Goal: Information Seeking & Learning: Learn about a topic

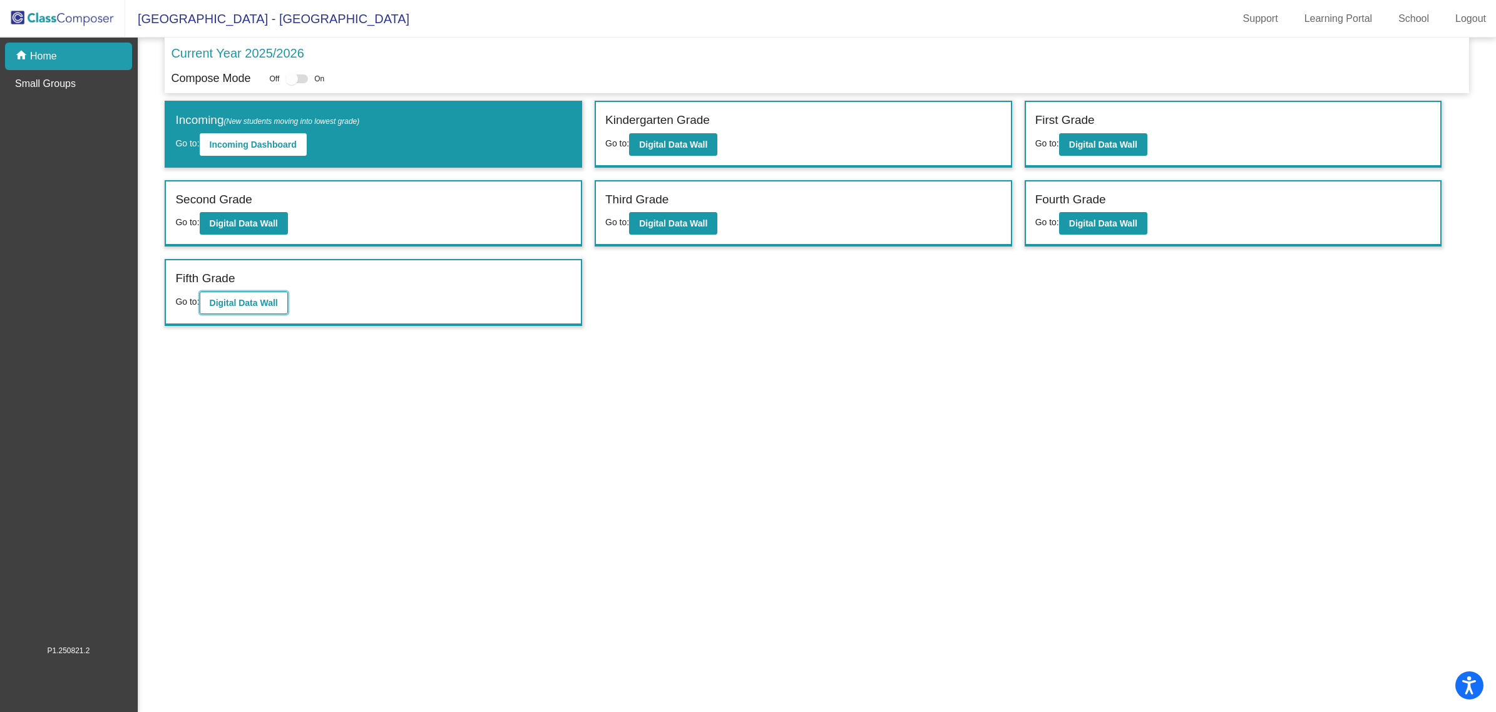
click at [268, 299] on b "Digital Data Wall" at bounding box center [244, 303] width 68 height 10
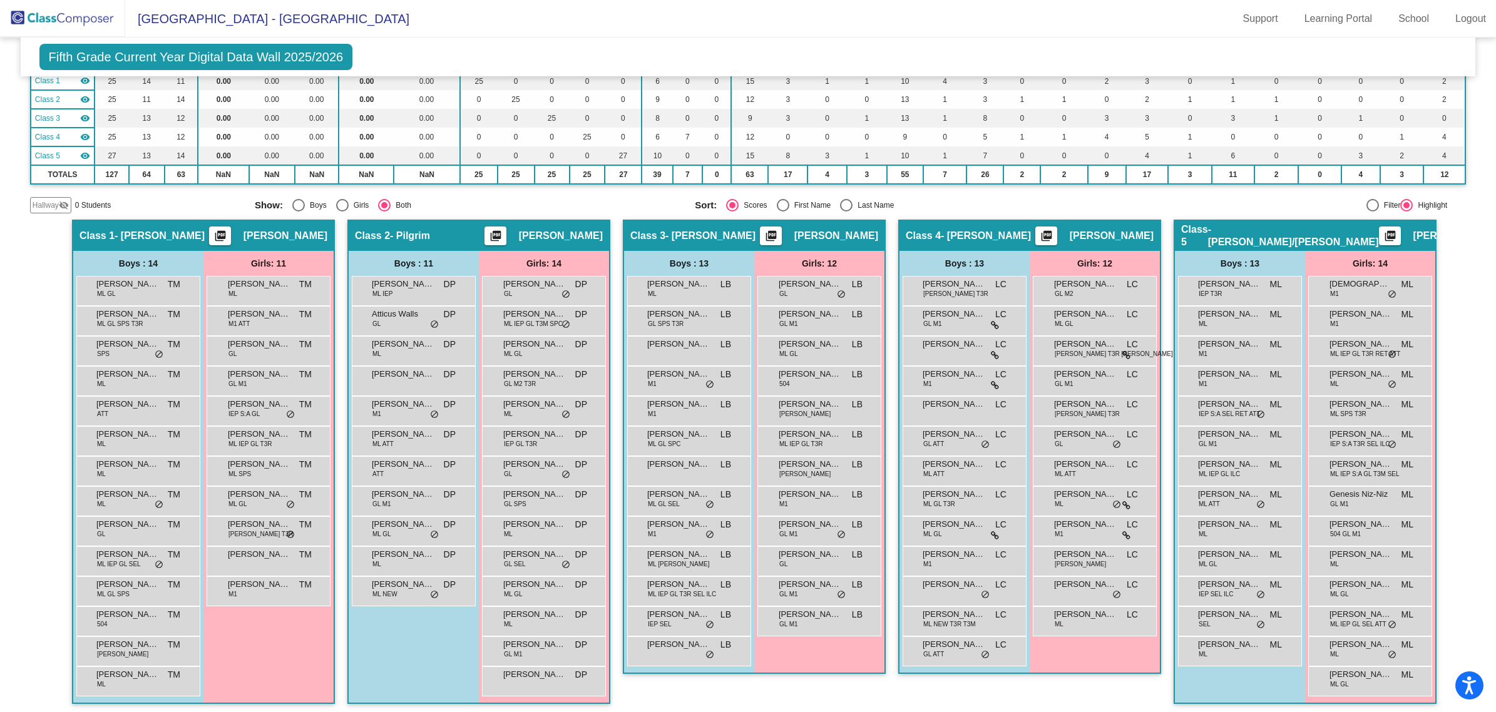
scroll to position [120, 0]
click at [825, 409] on div "[PERSON_NAME] [PERSON_NAME] [PERSON_NAME] lock do_not_disturb_alt" at bounding box center [819, 410] width 120 height 26
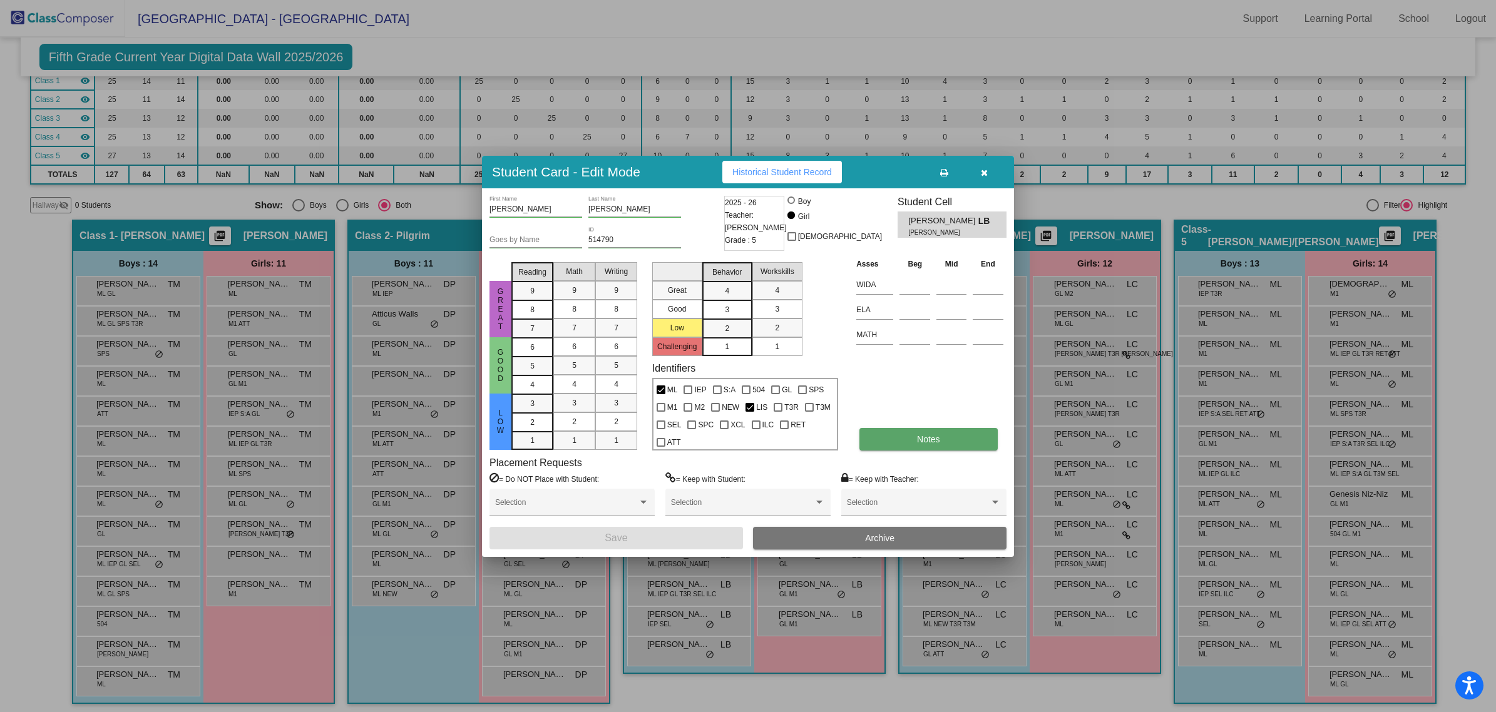
click at [901, 437] on button "Notes" at bounding box center [928, 439] width 138 height 23
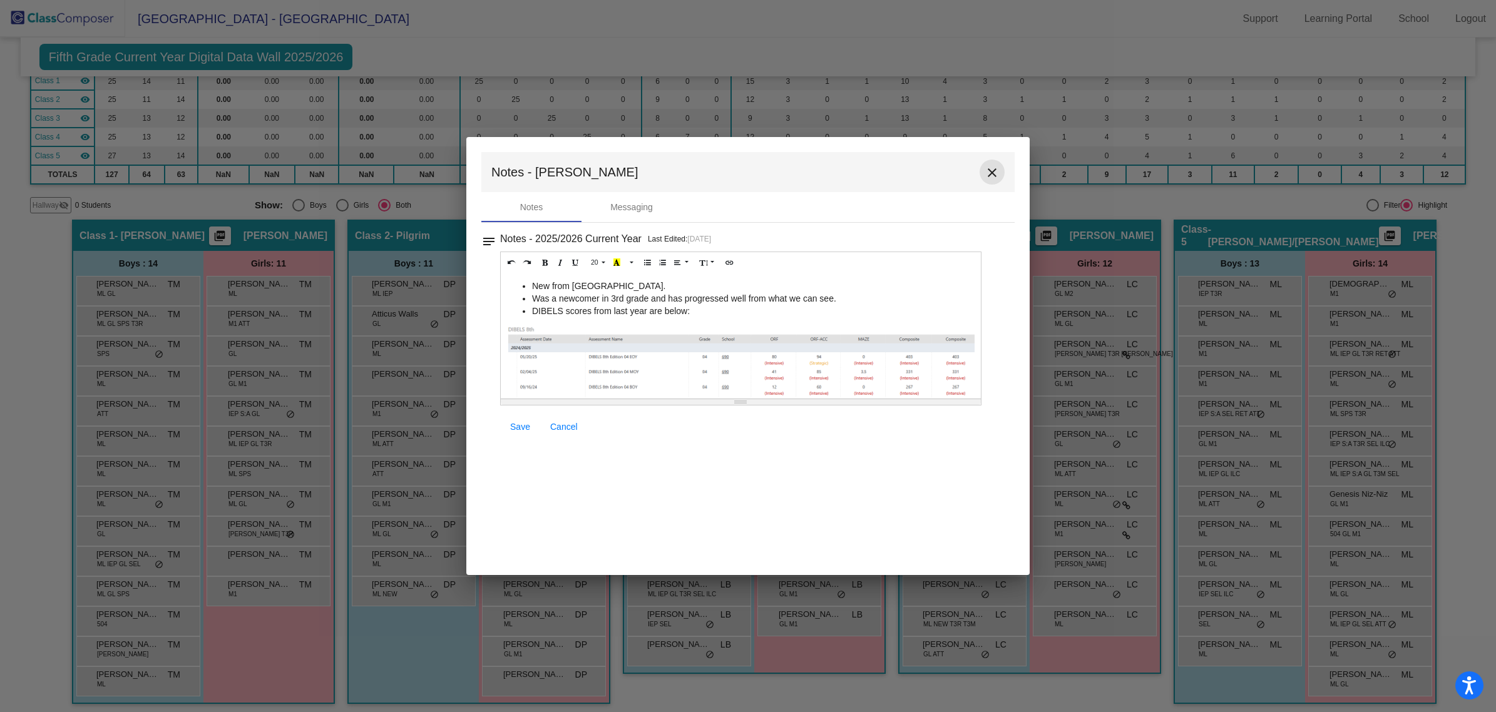
click at [994, 170] on mat-icon "close" at bounding box center [991, 172] width 15 height 15
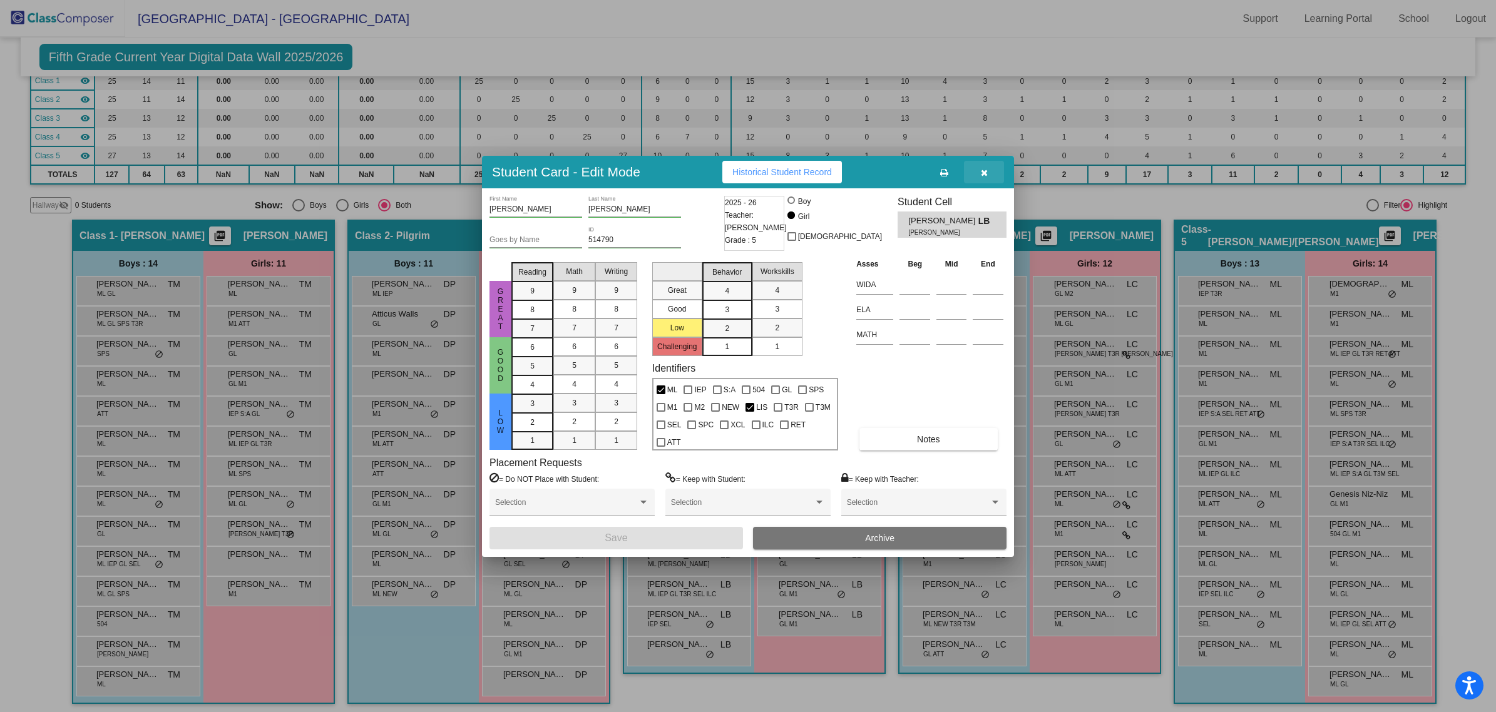
click at [991, 178] on button "button" at bounding box center [984, 172] width 40 height 23
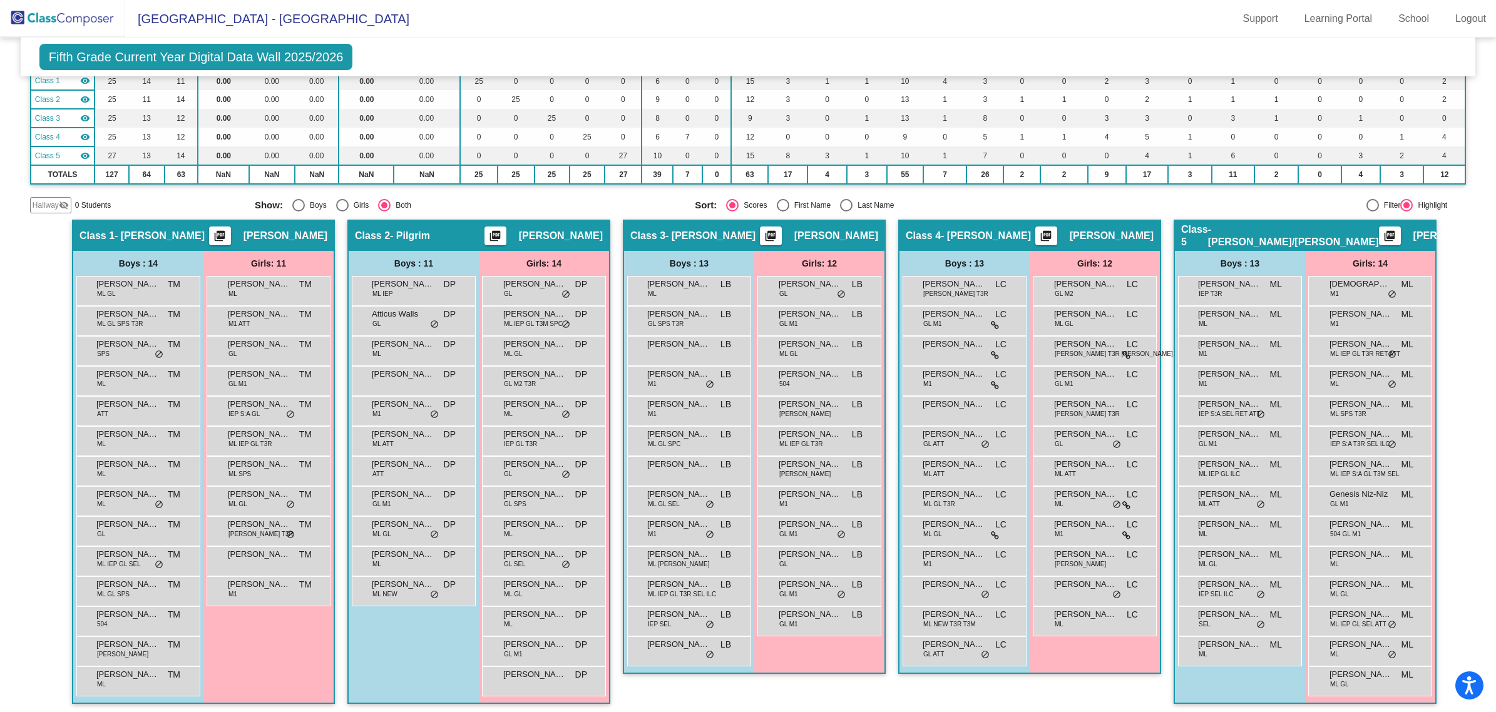
scroll to position [122, 0]
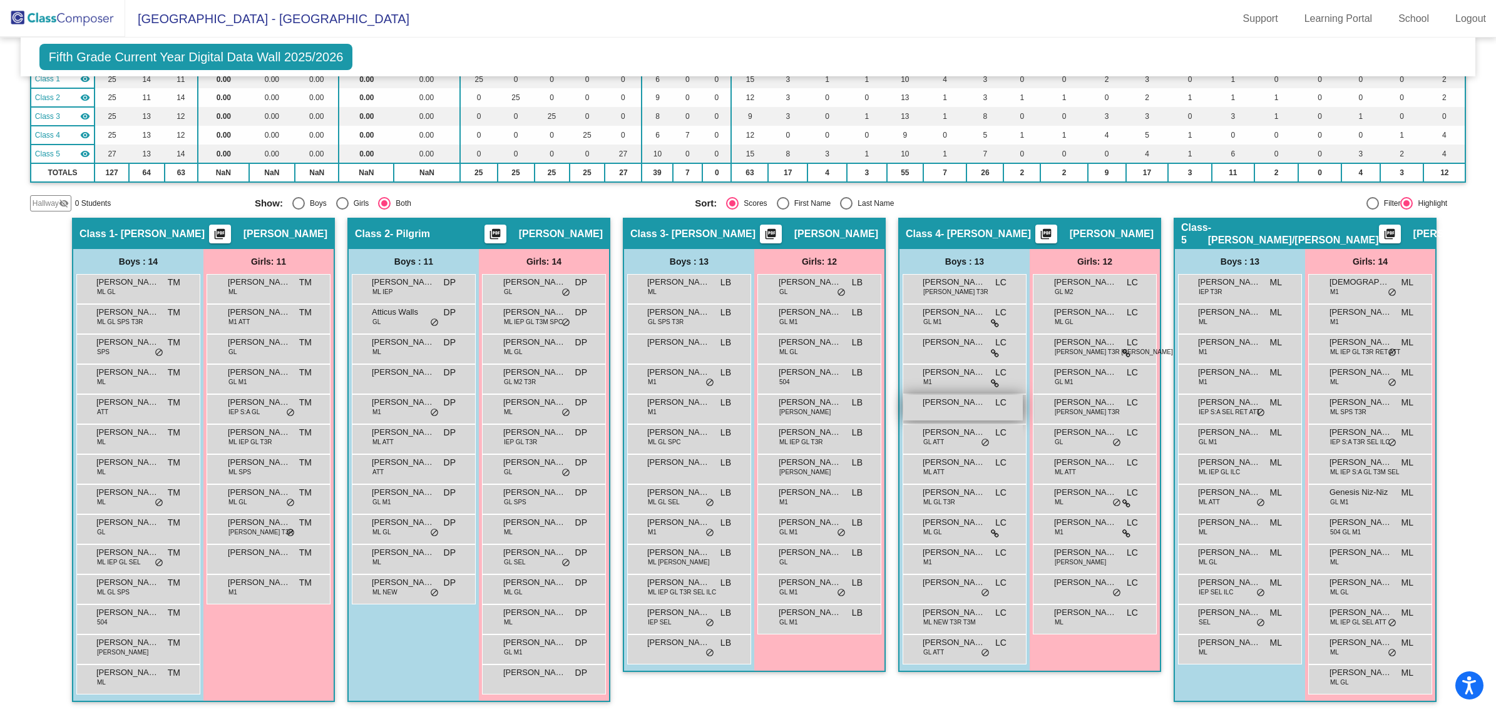
click at [952, 402] on span "[PERSON_NAME]" at bounding box center [953, 402] width 63 height 13
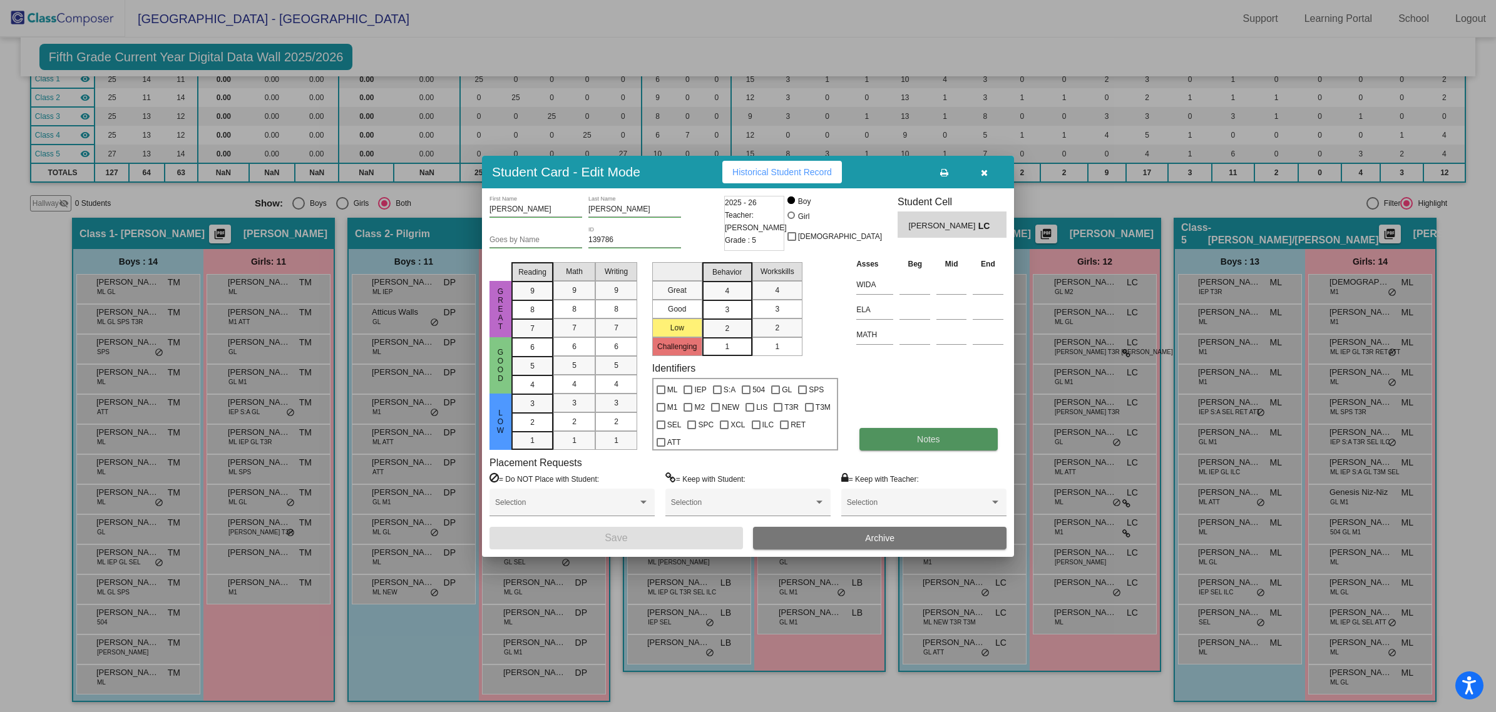
click at [908, 438] on button "Notes" at bounding box center [928, 439] width 138 height 23
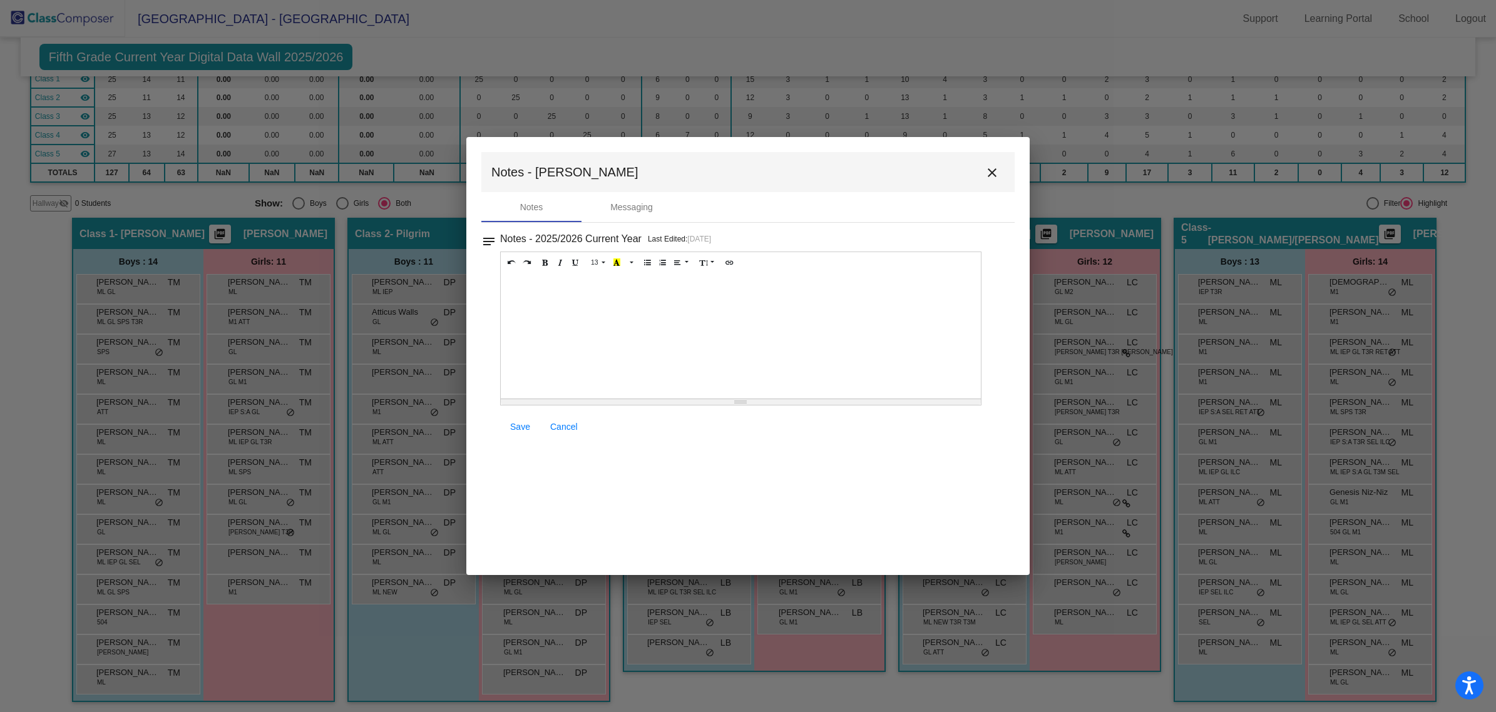
click at [994, 169] on mat-icon "close" at bounding box center [991, 172] width 15 height 15
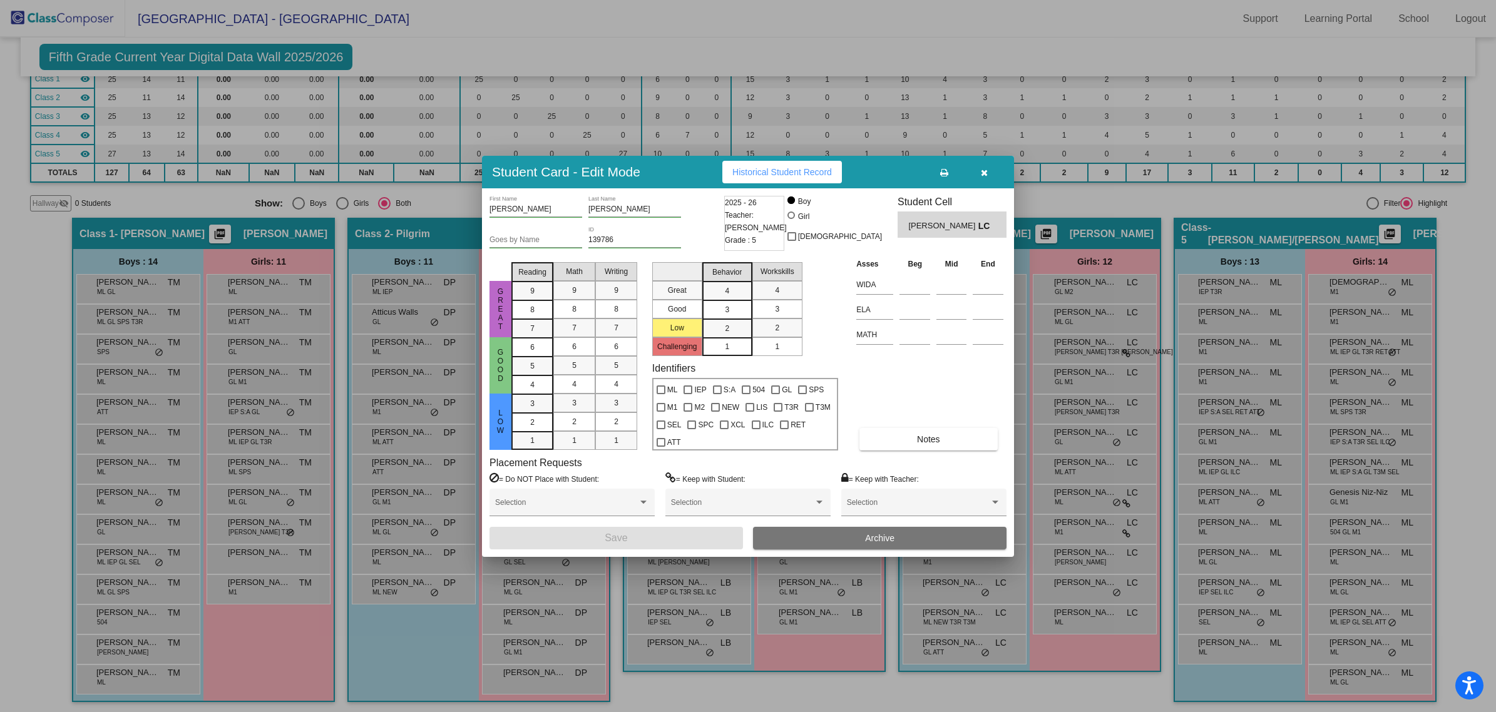
click at [992, 169] on button "button" at bounding box center [984, 172] width 40 height 23
